Goal: Task Accomplishment & Management: Complete application form

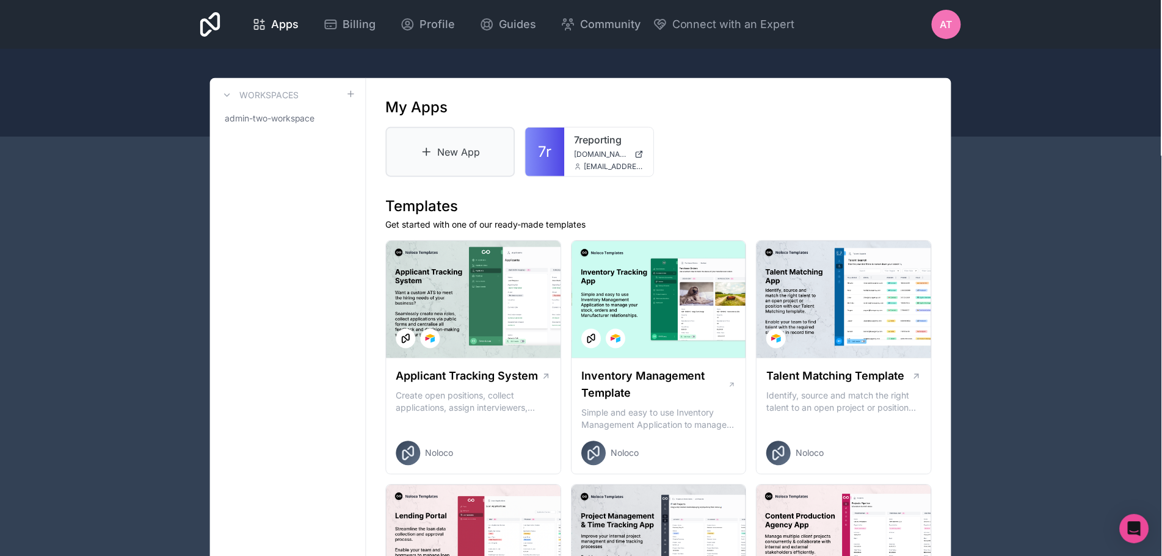
click at [479, 144] on link "New App" at bounding box center [450, 152] width 129 height 50
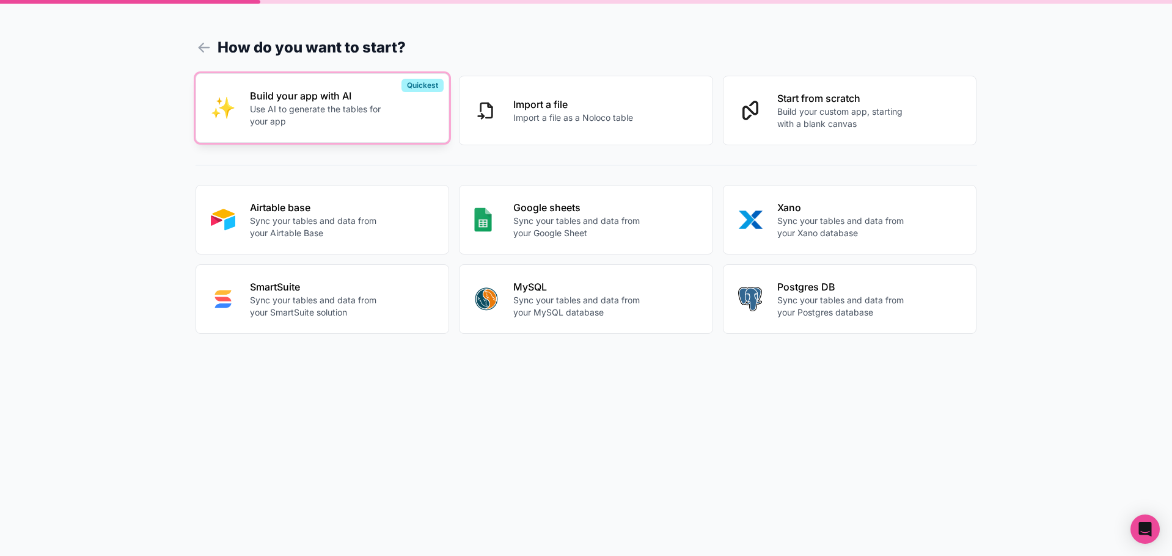
click at [343, 136] on button "Build your app with AI Use AI to generate the tables for your app Quickest" at bounding box center [322, 108] width 254 height 70
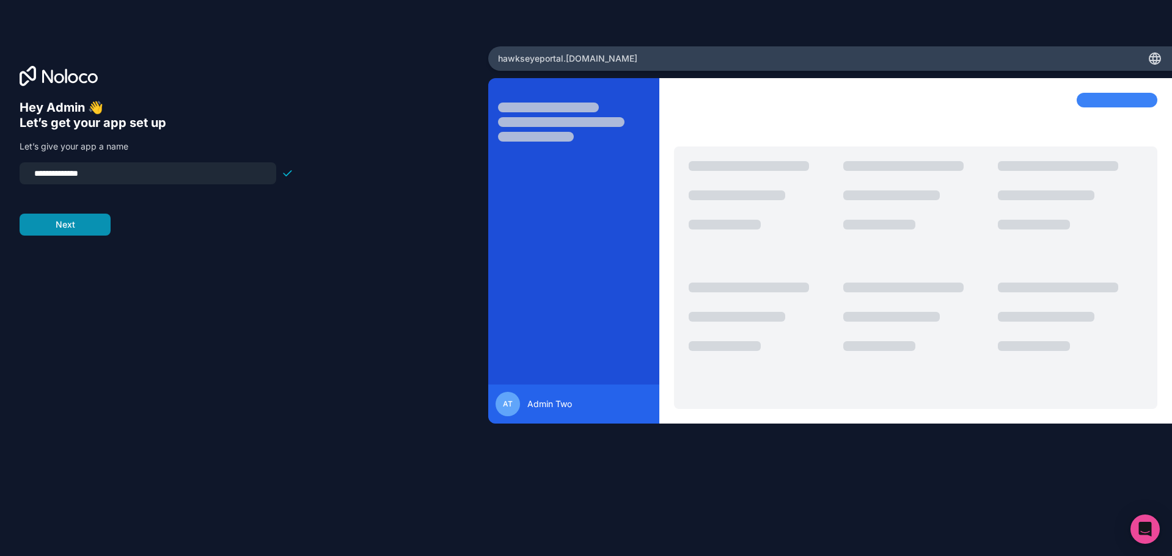
type input "**********"
click at [78, 229] on button "Next" at bounding box center [65, 225] width 91 height 22
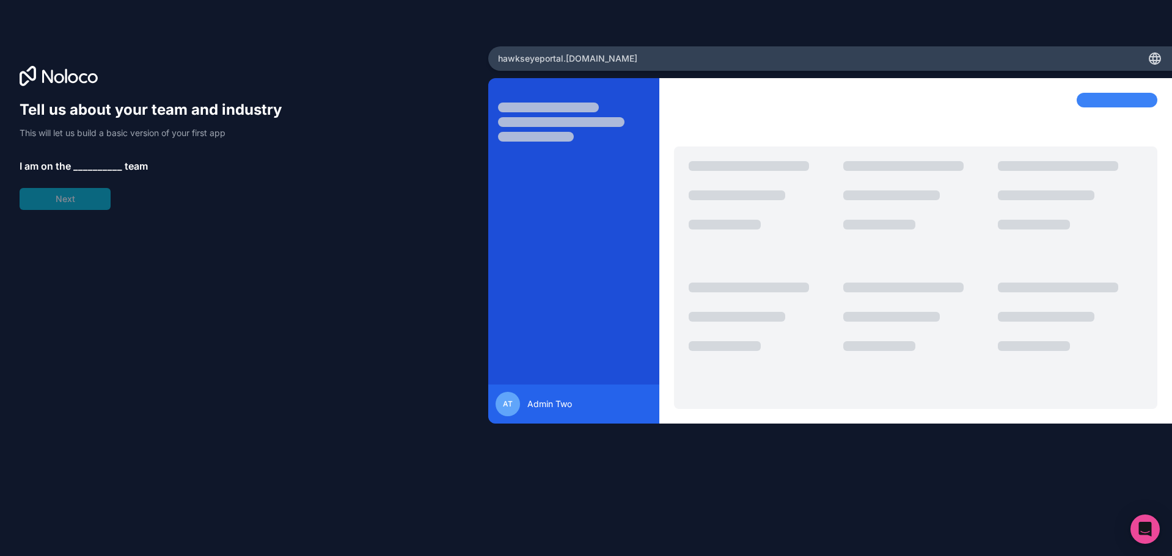
click at [96, 166] on span "__________" at bounding box center [97, 166] width 49 height 15
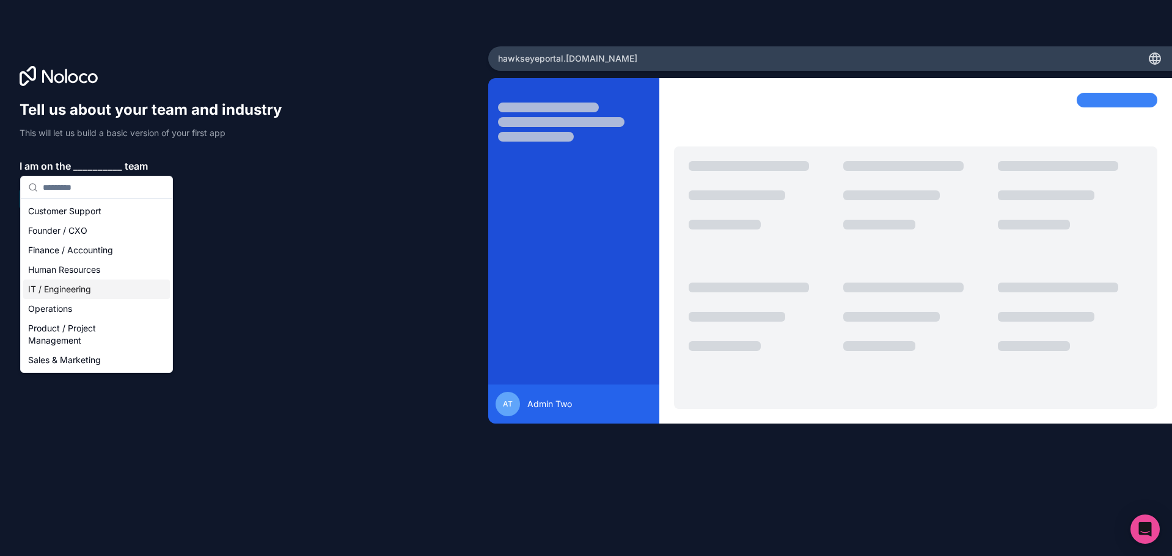
click at [108, 289] on div "IT / Engineering" at bounding box center [96, 290] width 147 height 20
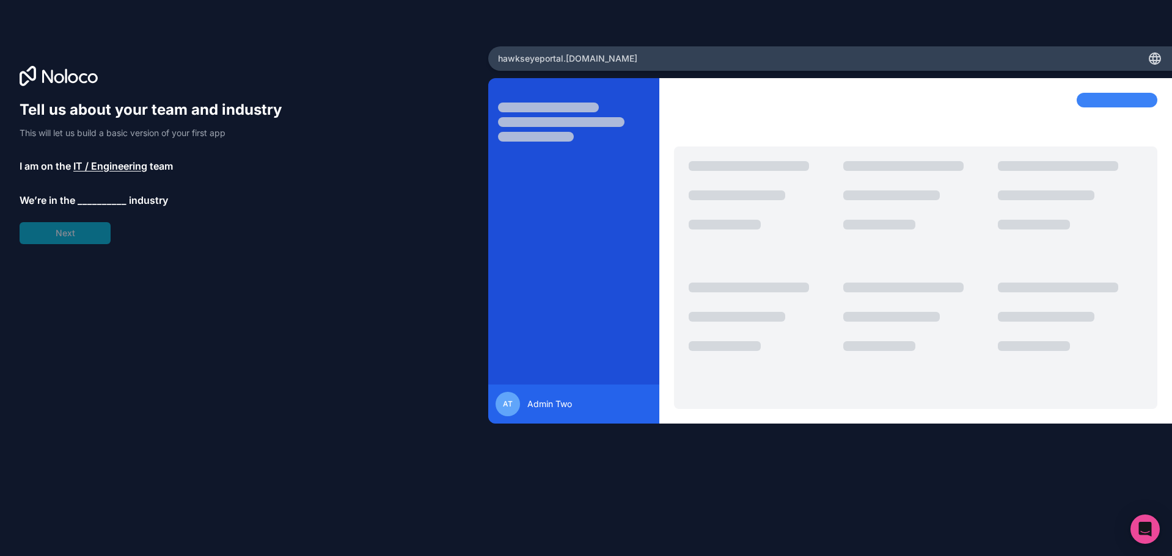
click at [81, 204] on span "__________" at bounding box center [102, 200] width 49 height 15
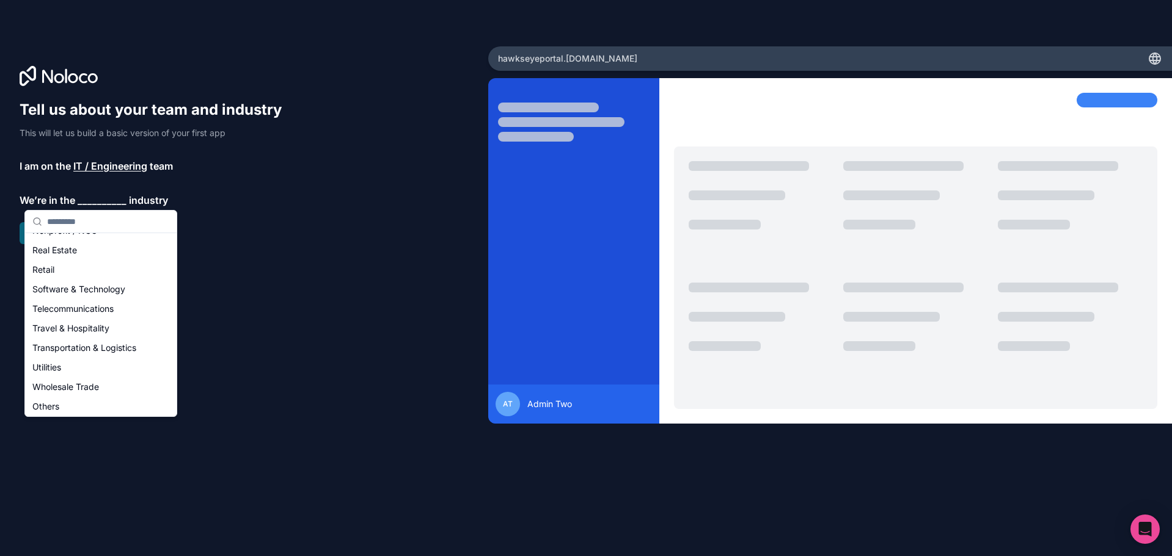
scroll to position [252, 0]
click at [73, 401] on div "Others" at bounding box center [100, 405] width 147 height 20
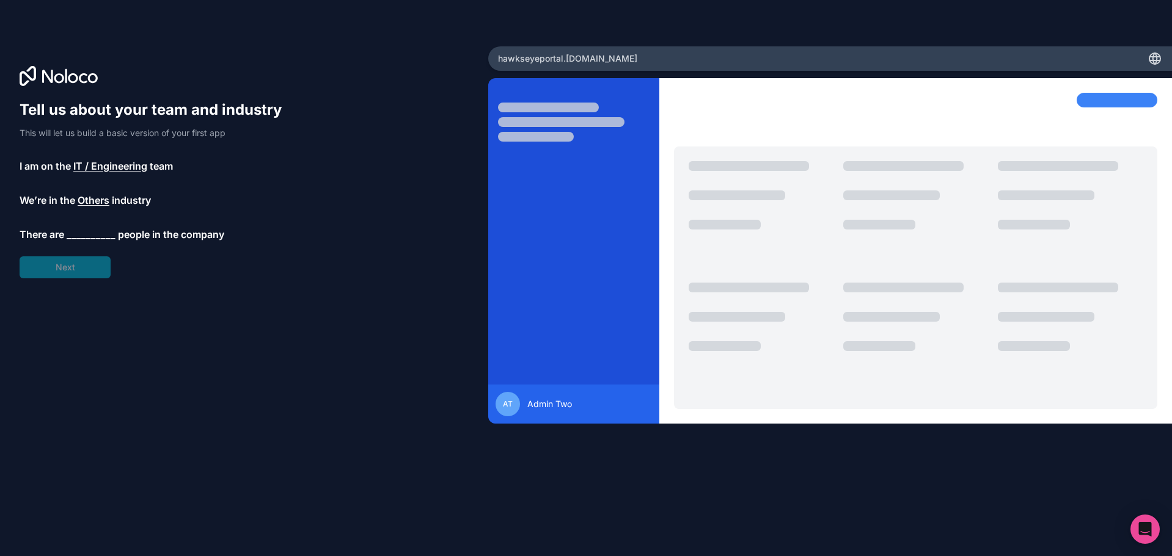
click at [94, 232] on span "__________" at bounding box center [91, 234] width 49 height 15
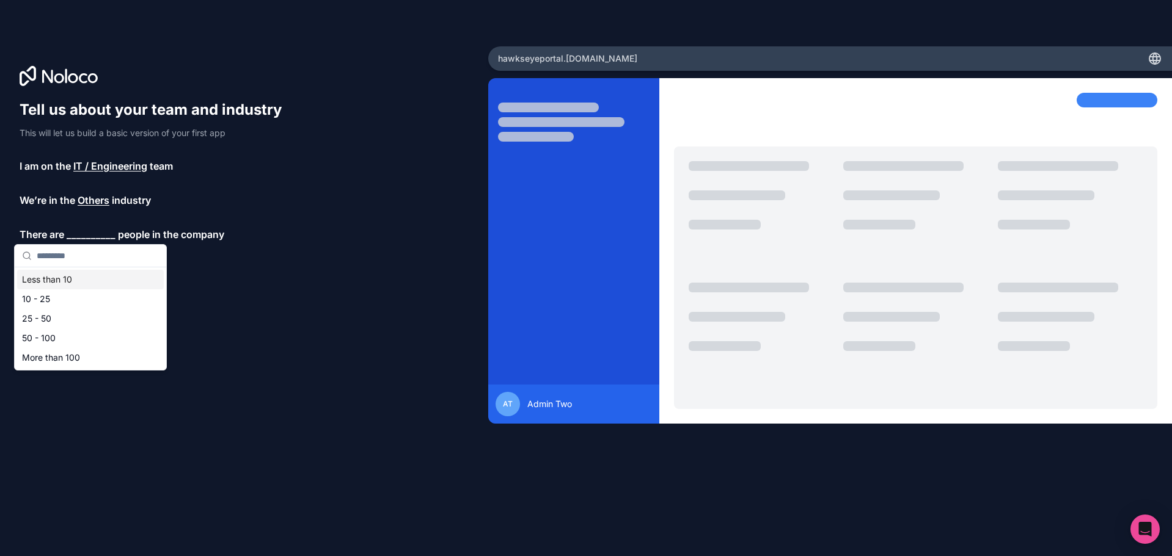
click at [83, 278] on div "Less than 10" at bounding box center [90, 280] width 147 height 20
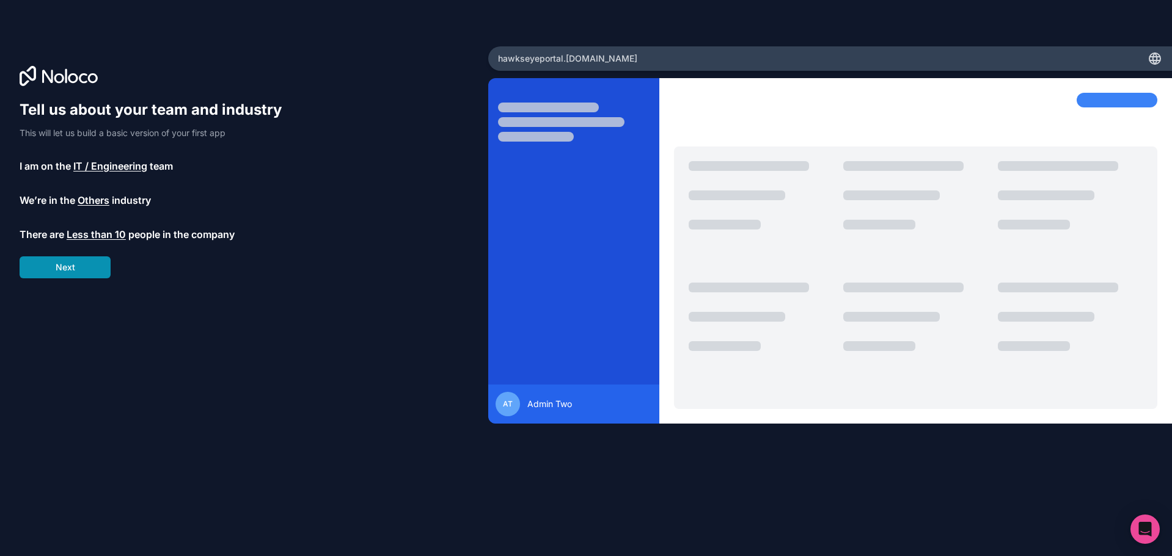
click at [81, 266] on button "Next" at bounding box center [65, 268] width 91 height 22
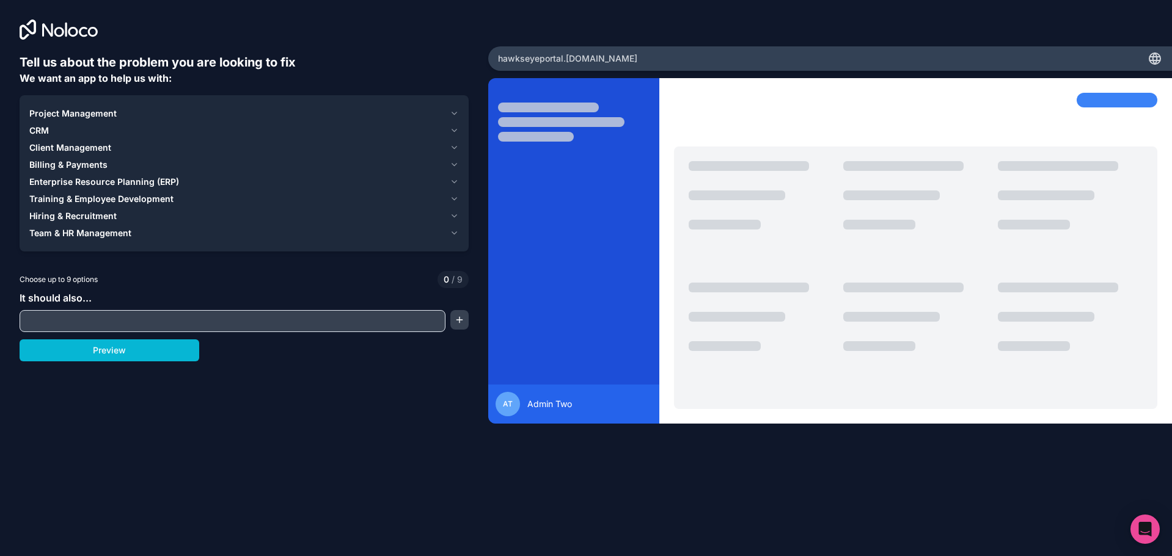
click at [175, 126] on div "CRM" at bounding box center [236, 131] width 415 height 12
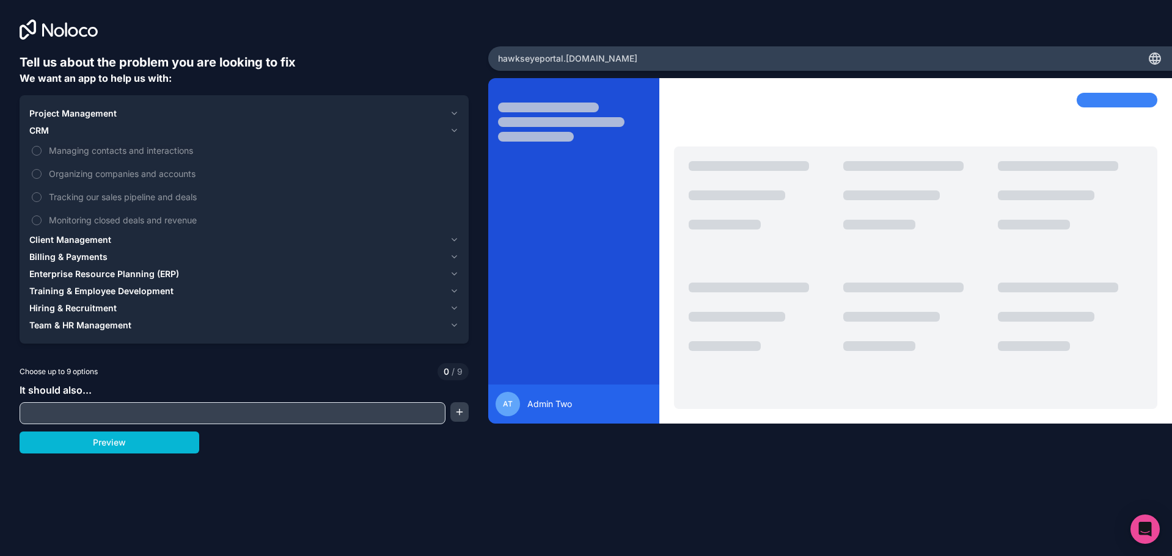
click at [50, 110] on span "Project Management" at bounding box center [72, 114] width 87 height 12
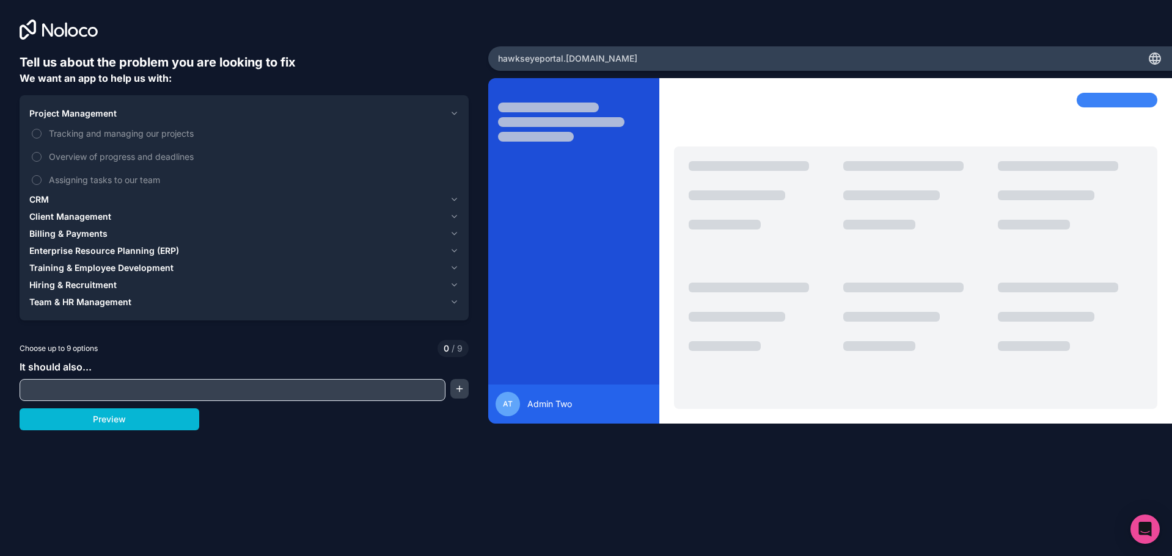
click at [45, 197] on span "CRM" at bounding box center [39, 200] width 20 height 12
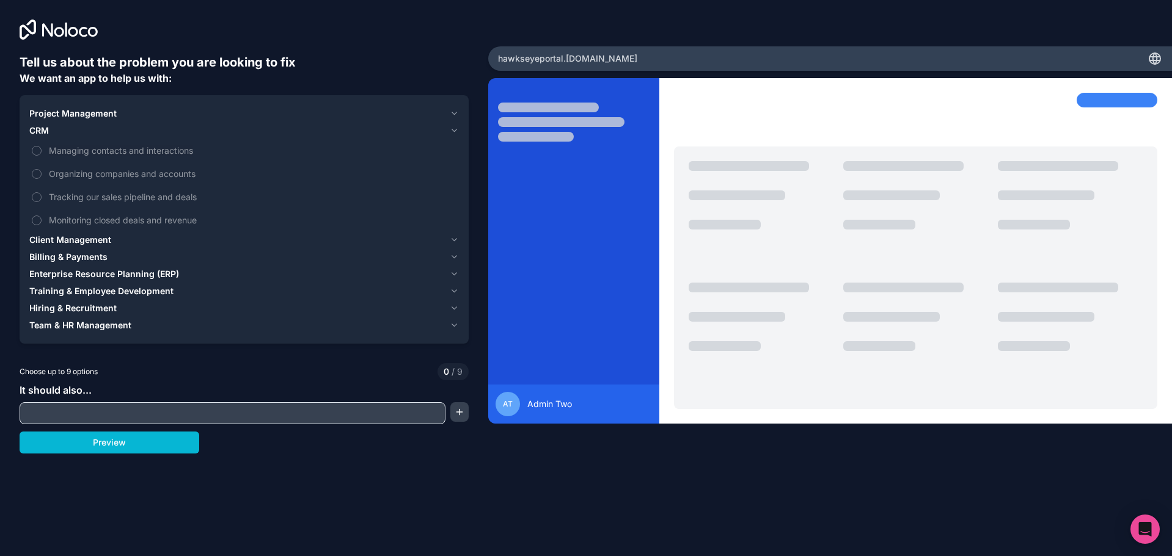
click at [43, 236] on span "Client Management" at bounding box center [70, 240] width 82 height 12
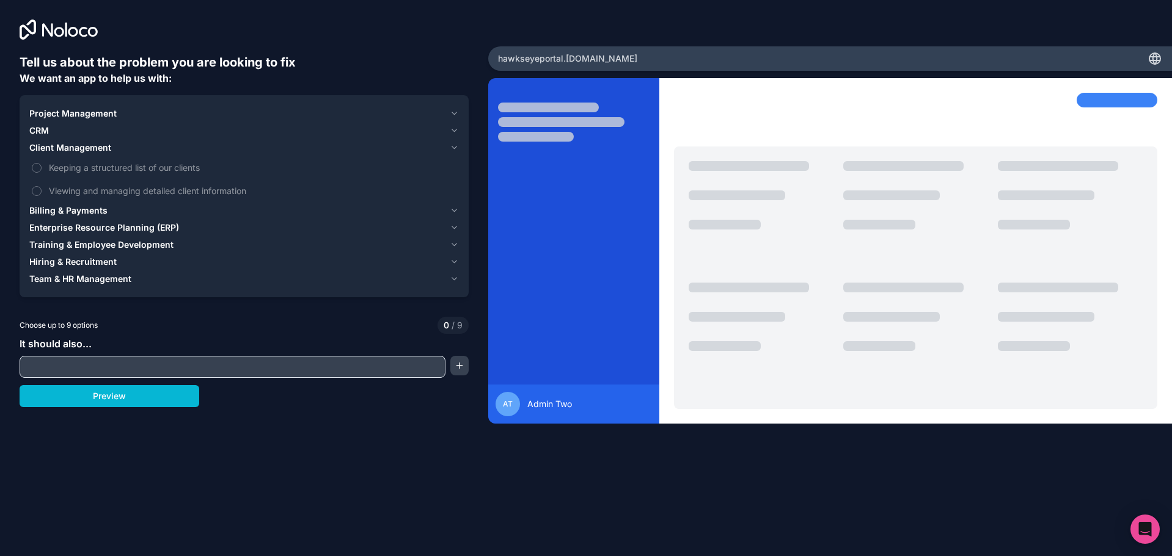
click at [116, 228] on span "Enterprise Resource Planning (ERP)" at bounding box center [104, 228] width 150 height 12
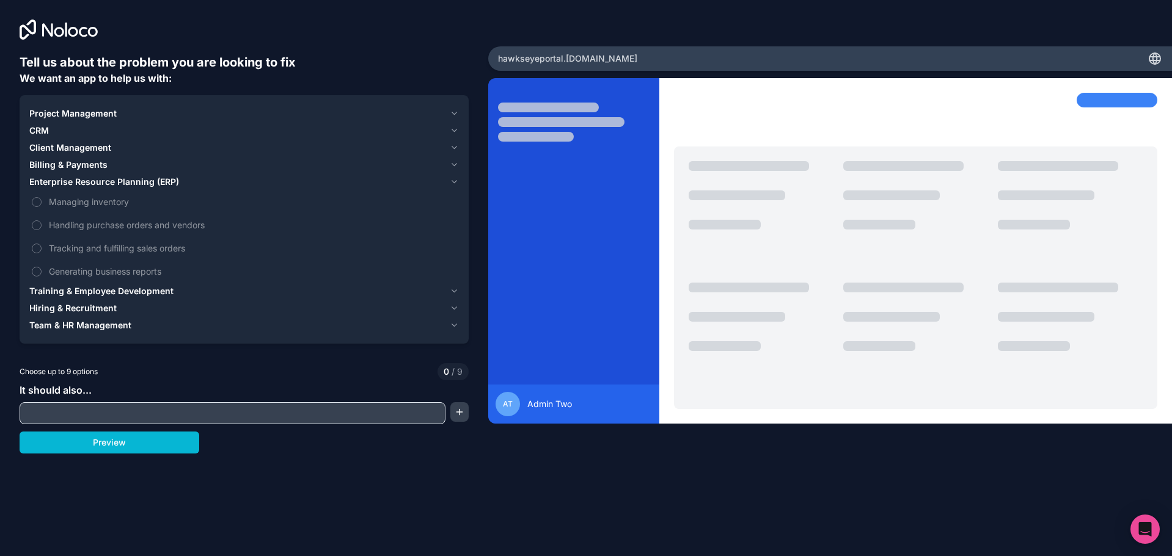
click at [129, 327] on span "Team & HR Management" at bounding box center [80, 325] width 102 height 12
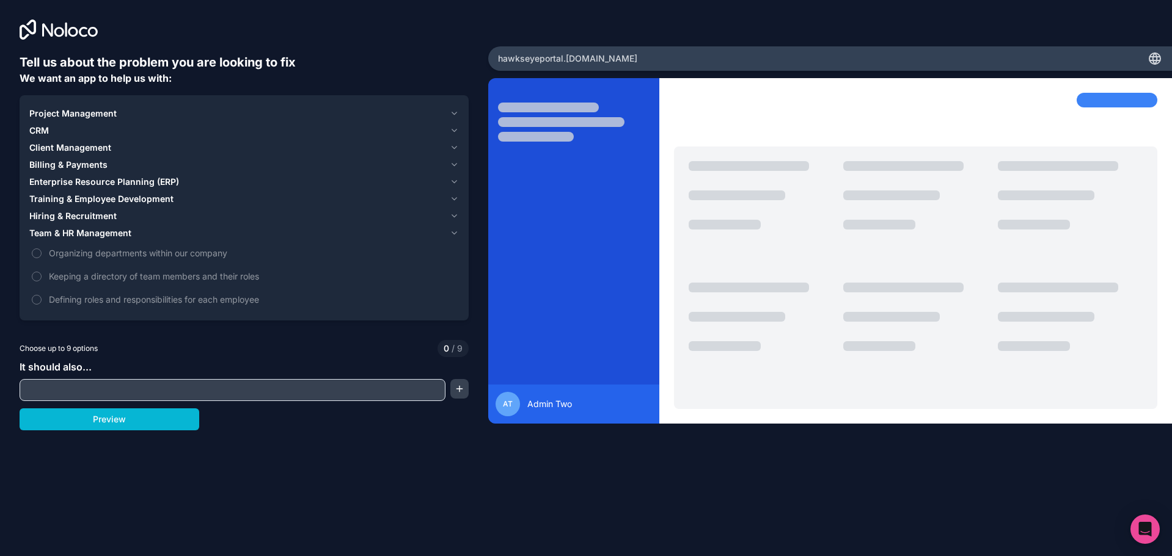
click at [109, 235] on span "Team & HR Management" at bounding box center [80, 233] width 102 height 12
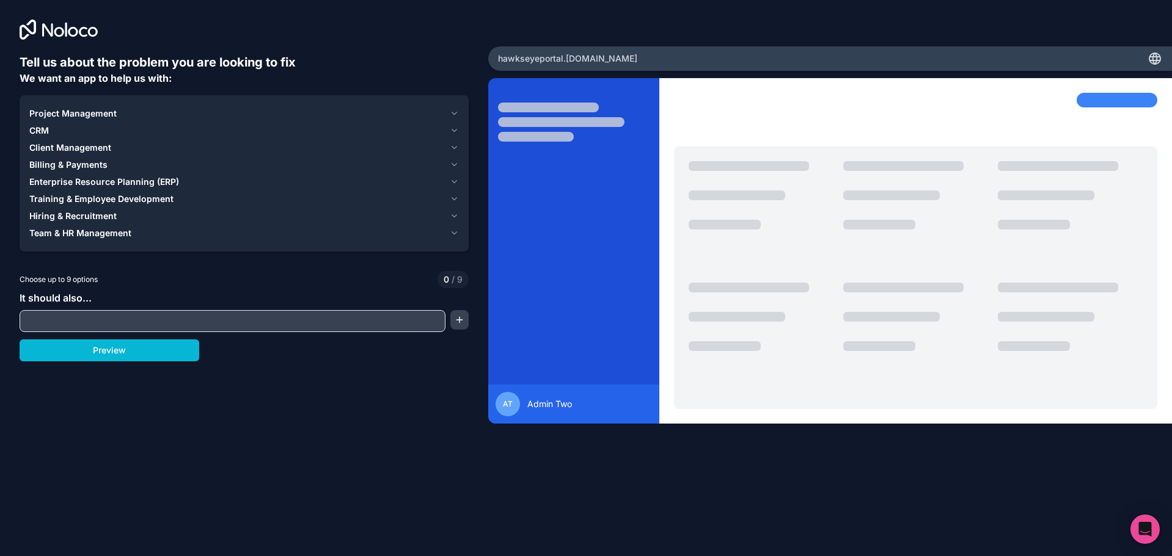
click at [84, 111] on span "Project Management" at bounding box center [72, 114] width 87 height 12
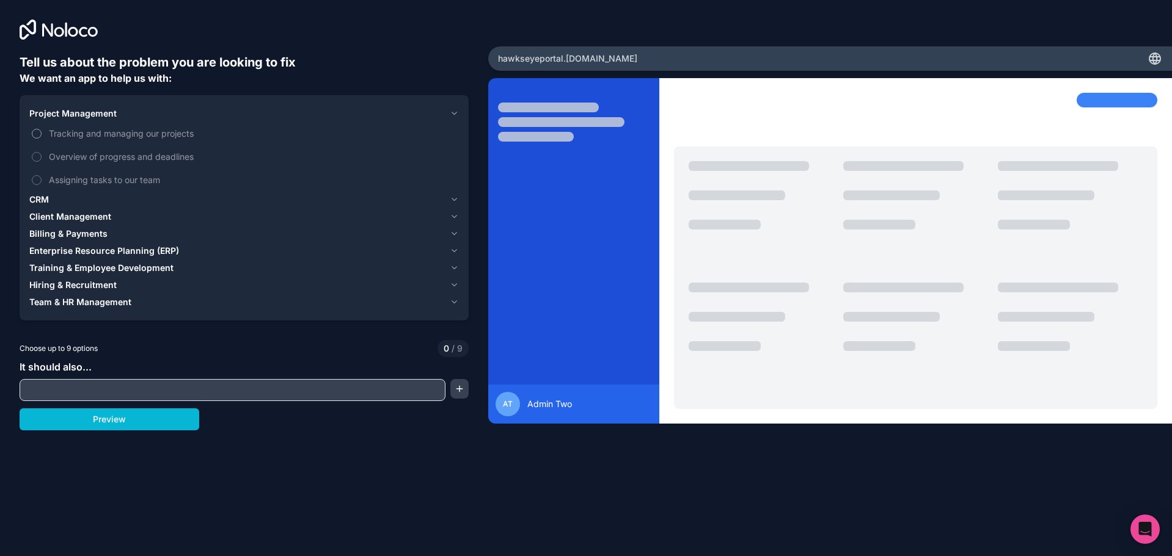
click at [89, 135] on span "Tracking and managing our projects" at bounding box center [252, 133] width 407 height 13
click at [42, 135] on button "Tracking and managing our projects" at bounding box center [37, 134] width 10 height 10
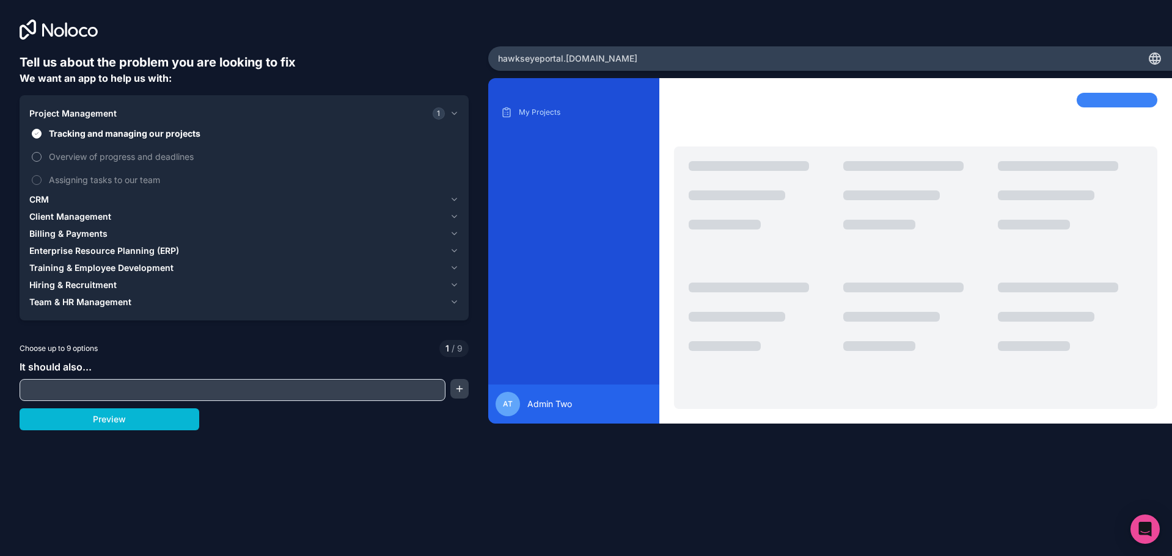
click at [93, 160] on span "Overview of progress and deadlines" at bounding box center [252, 156] width 407 height 13
click at [42, 160] on button "Overview of progress and deadlines" at bounding box center [37, 157] width 10 height 10
click at [92, 159] on span "Overview of progress and deadlines" at bounding box center [252, 156] width 407 height 13
click at [42, 159] on button "Overview of progress and deadlines" at bounding box center [37, 157] width 10 height 10
click at [87, 192] on button "CRM" at bounding box center [243, 199] width 429 height 17
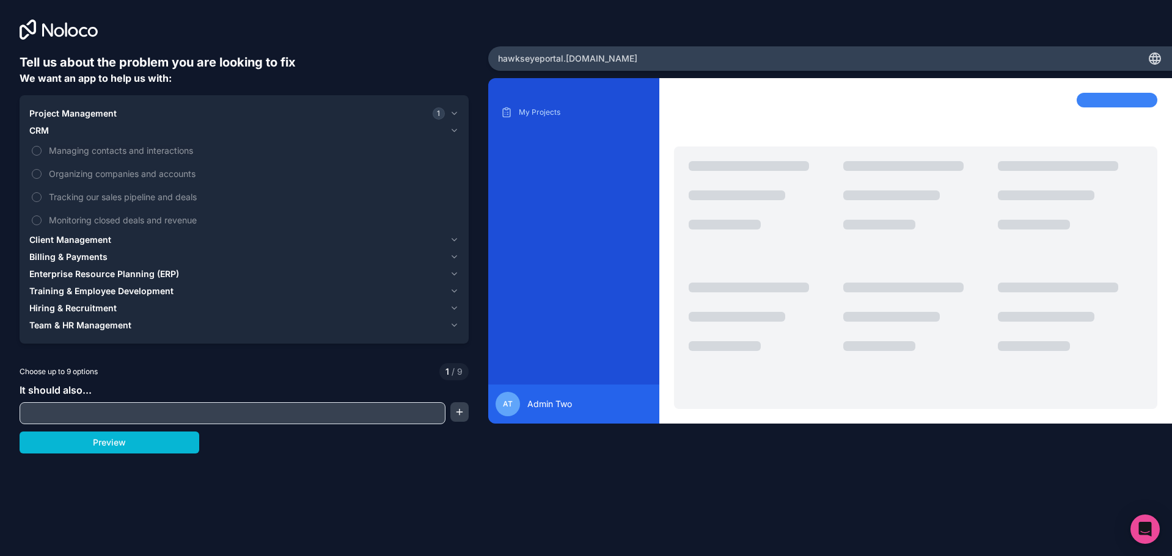
click at [65, 131] on div "CRM" at bounding box center [236, 131] width 415 height 12
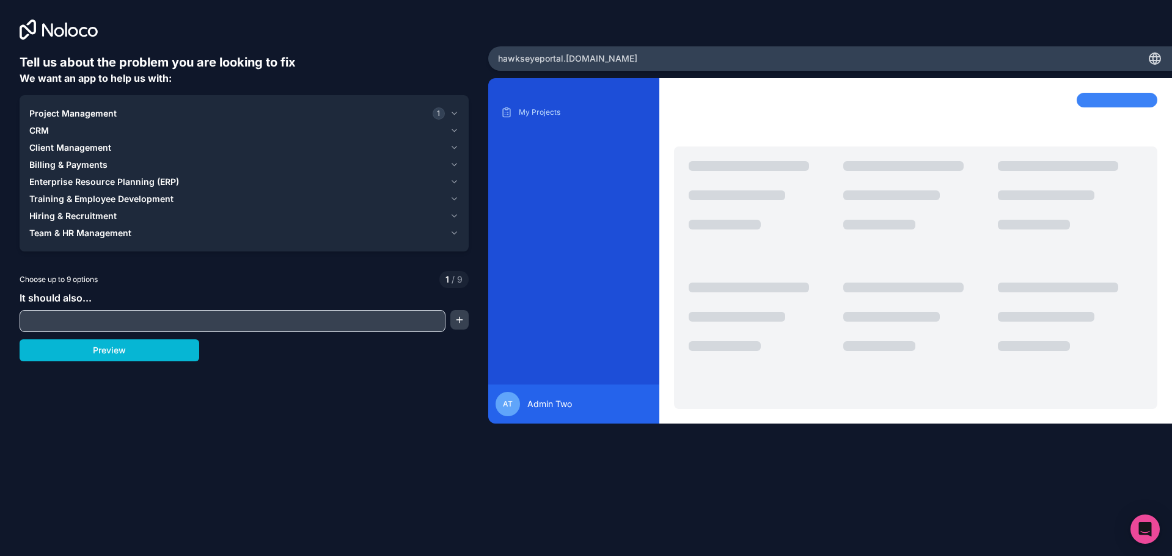
click at [65, 131] on div "CRM" at bounding box center [236, 131] width 415 height 12
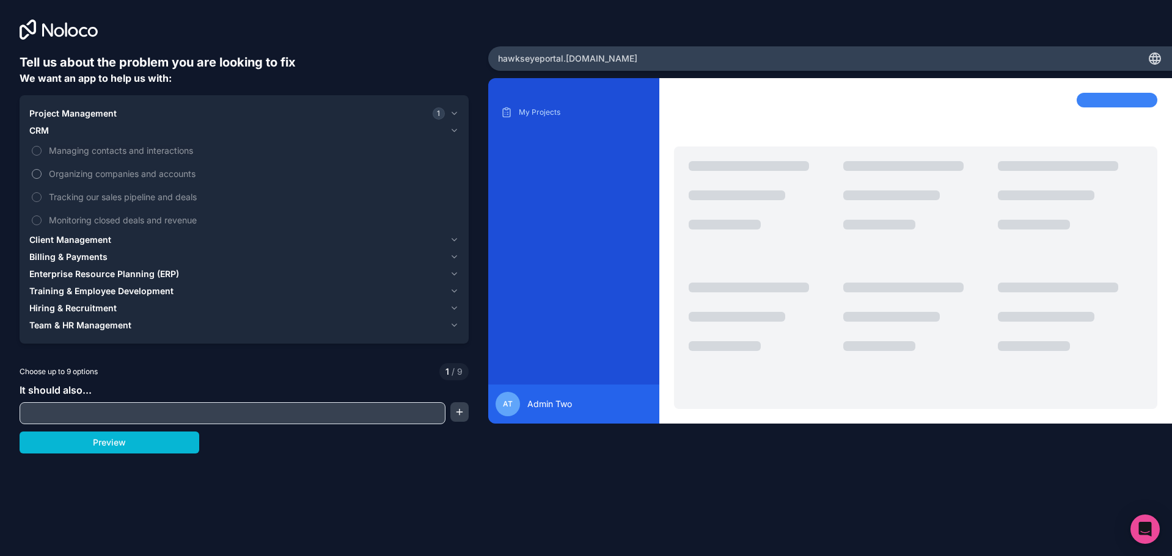
click at [87, 174] on span "Organizing companies and accounts" at bounding box center [252, 173] width 407 height 13
click at [42, 174] on button "Organizing companies and accounts" at bounding box center [37, 174] width 10 height 10
click at [92, 238] on span "Client Management" at bounding box center [70, 240] width 82 height 12
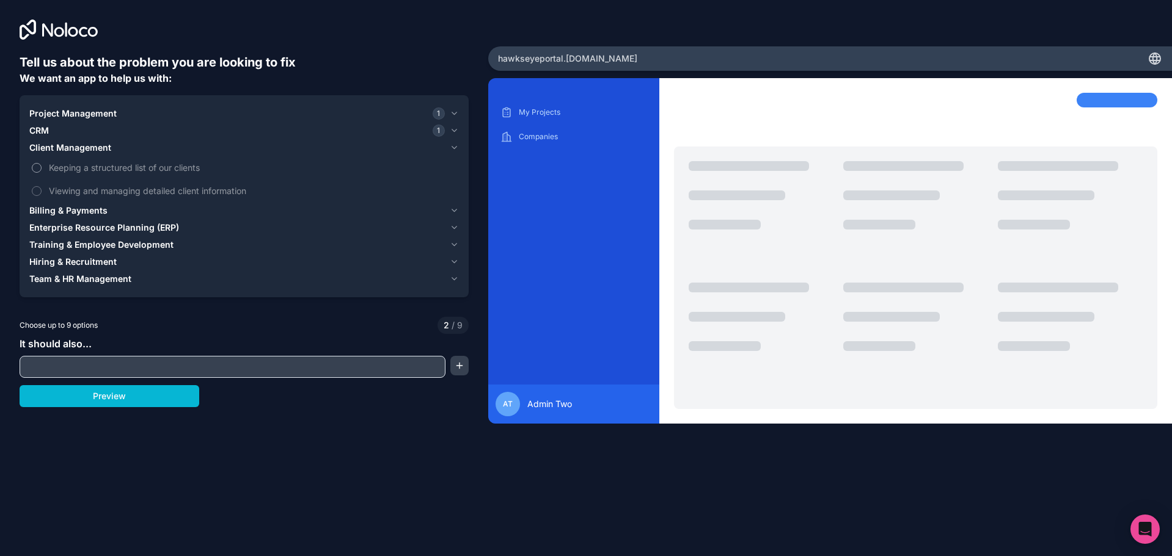
click at [67, 172] on span "Keeping a structured list of our clients" at bounding box center [252, 167] width 407 height 13
click at [42, 172] on button "Keeping a structured list of our clients" at bounding box center [37, 168] width 10 height 10
click at [75, 187] on span "Viewing and managing detailed client information" at bounding box center [252, 190] width 407 height 13
click at [42, 187] on button "Viewing and managing detailed client information" at bounding box center [37, 191] width 10 height 10
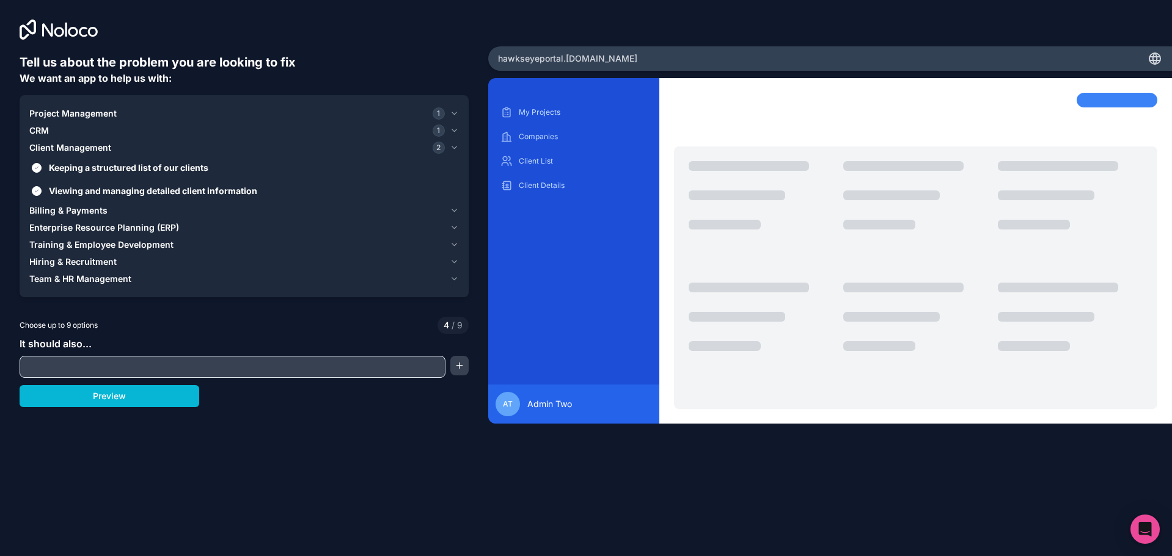
click at [79, 211] on span "Billing & Payments" at bounding box center [68, 211] width 78 height 12
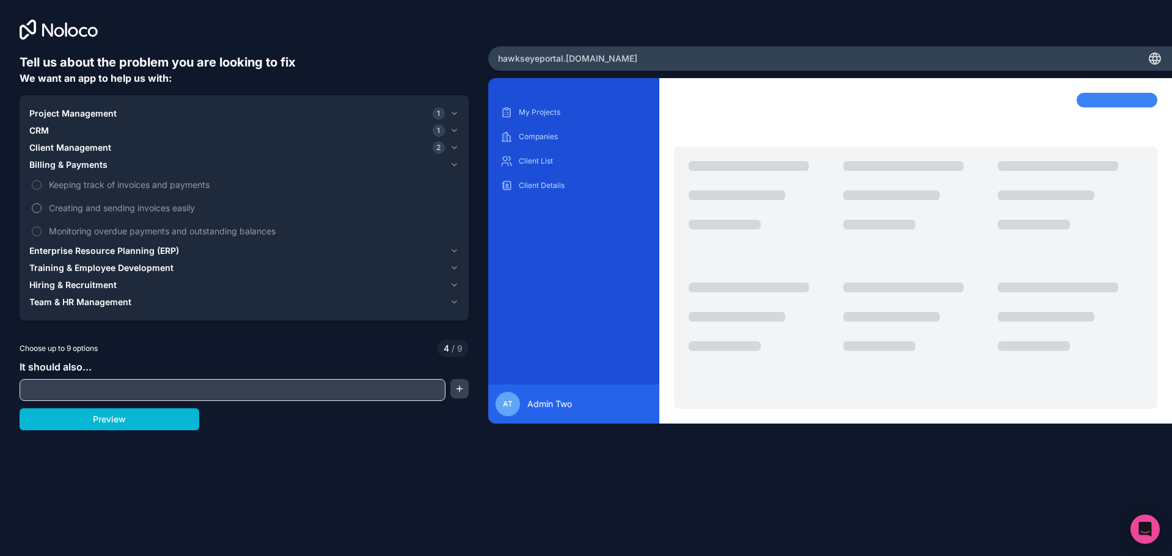
click at [73, 207] on span "Creating and sending invoices easily" at bounding box center [252, 208] width 407 height 13
click at [42, 207] on button "Creating and sending invoices easily" at bounding box center [37, 208] width 10 height 10
click at [78, 248] on span "Enterprise Resource Planning (ERP)" at bounding box center [104, 251] width 150 height 12
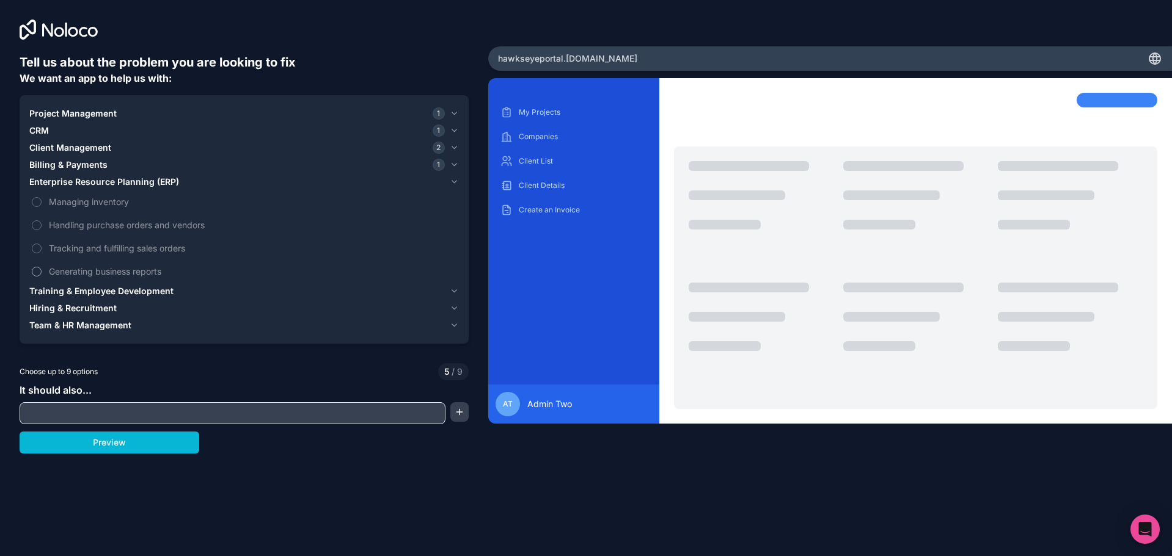
click at [80, 272] on span "Generating business reports" at bounding box center [252, 271] width 407 height 13
click at [42, 272] on button "Generating business reports" at bounding box center [37, 272] width 10 height 10
click at [82, 273] on span "Generating business reports" at bounding box center [252, 271] width 407 height 13
click at [42, 273] on button "Generating business reports" at bounding box center [37, 272] width 10 height 10
click at [103, 406] on input "text" at bounding box center [233, 413] width 420 height 17
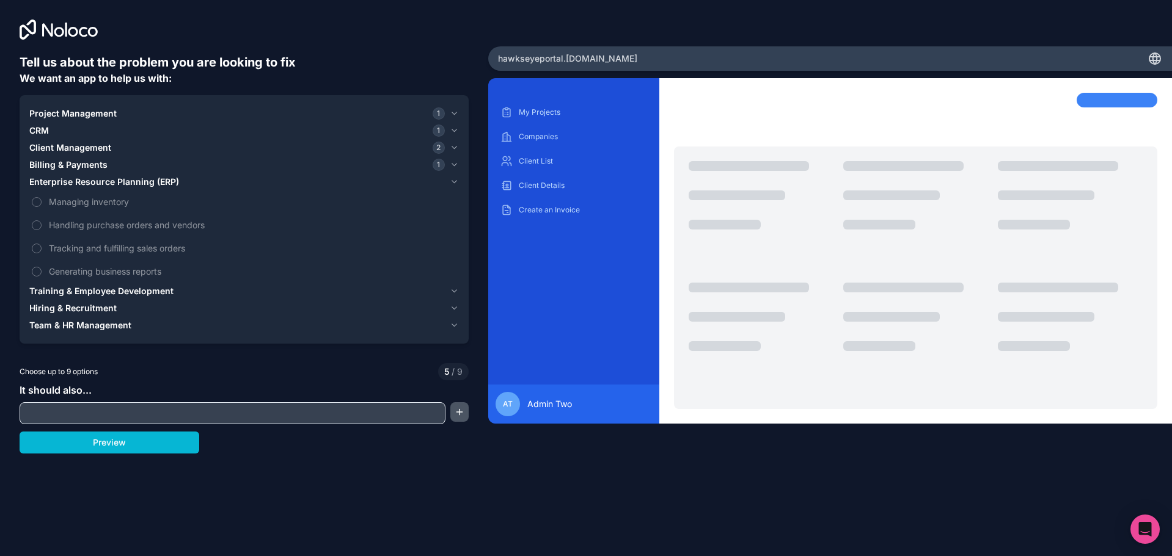
click at [453, 415] on button "button" at bounding box center [459, 413] width 18 height 20
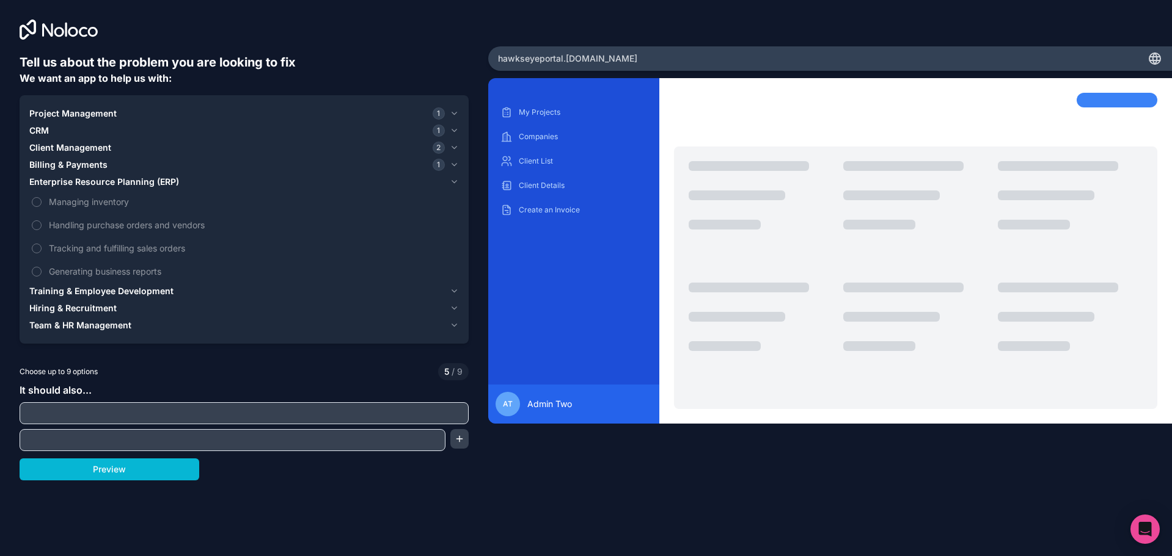
drag, startPoint x: 430, startPoint y: 414, endPoint x: 419, endPoint y: 436, distance: 24.0
click at [429, 414] on input "text" at bounding box center [244, 413] width 443 height 17
click at [417, 441] on input "text" at bounding box center [233, 440] width 420 height 17
click at [395, 417] on input "text" at bounding box center [244, 413] width 443 height 17
click at [355, 368] on div "Choose up to 9 options 5 / 9" at bounding box center [244, 371] width 449 height 17
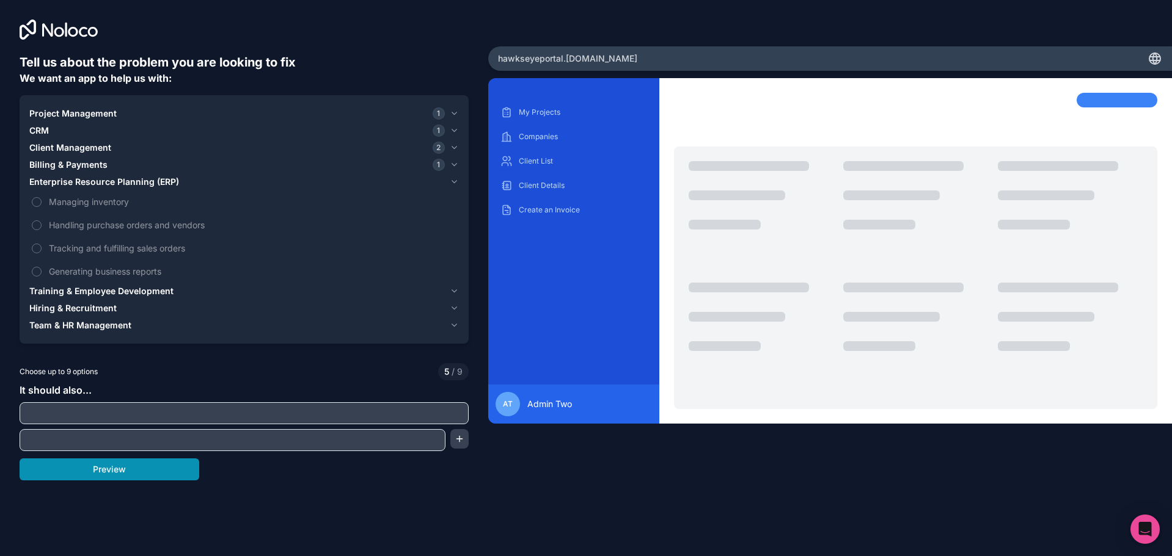
click at [102, 472] on button "Preview" at bounding box center [110, 470] width 180 height 22
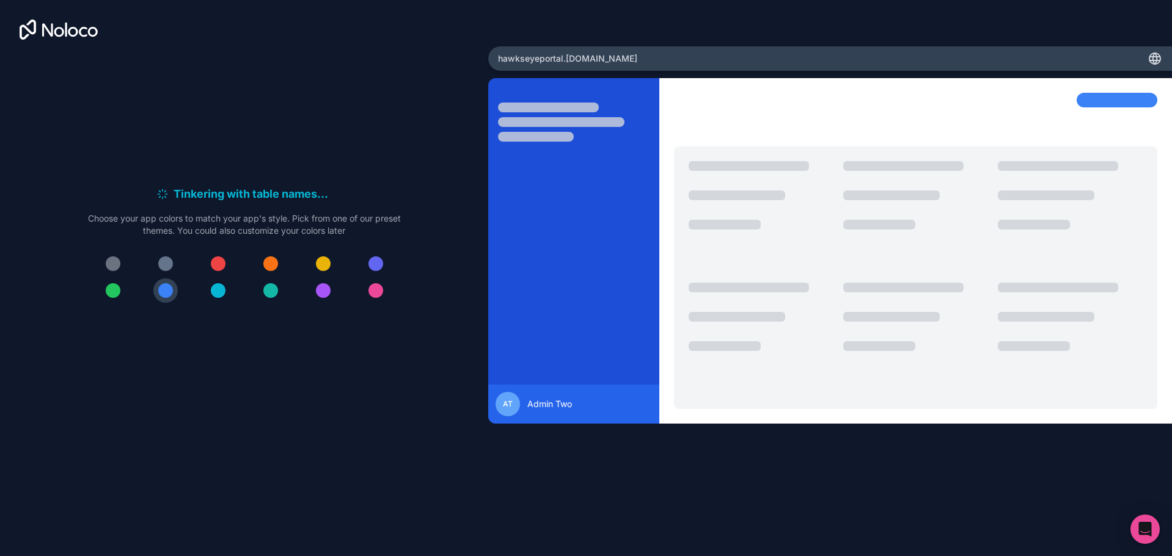
click at [212, 264] on div at bounding box center [218, 264] width 15 height 15
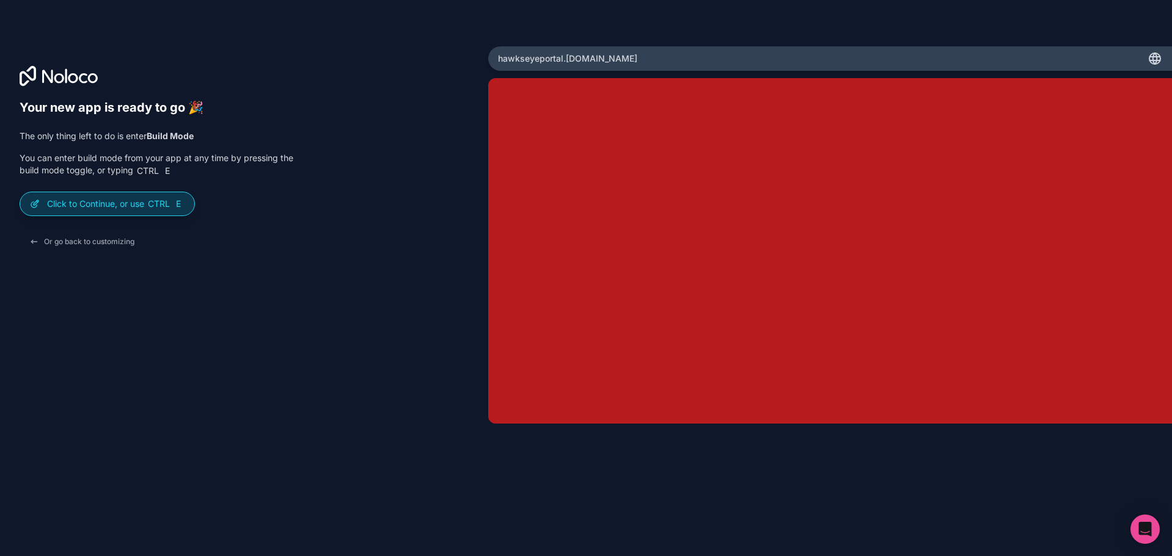
click at [165, 207] on span "Ctrl" at bounding box center [159, 204] width 24 height 11
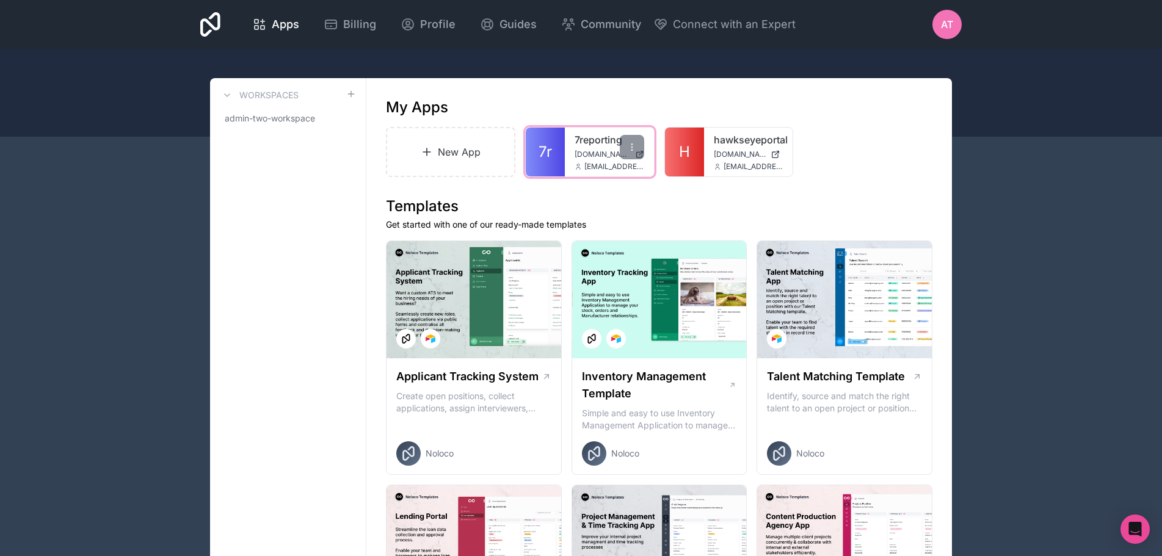
click at [590, 141] on link "7reporting" at bounding box center [610, 140] width 70 height 15
